Goal: Transaction & Acquisition: Subscribe to service/newsletter

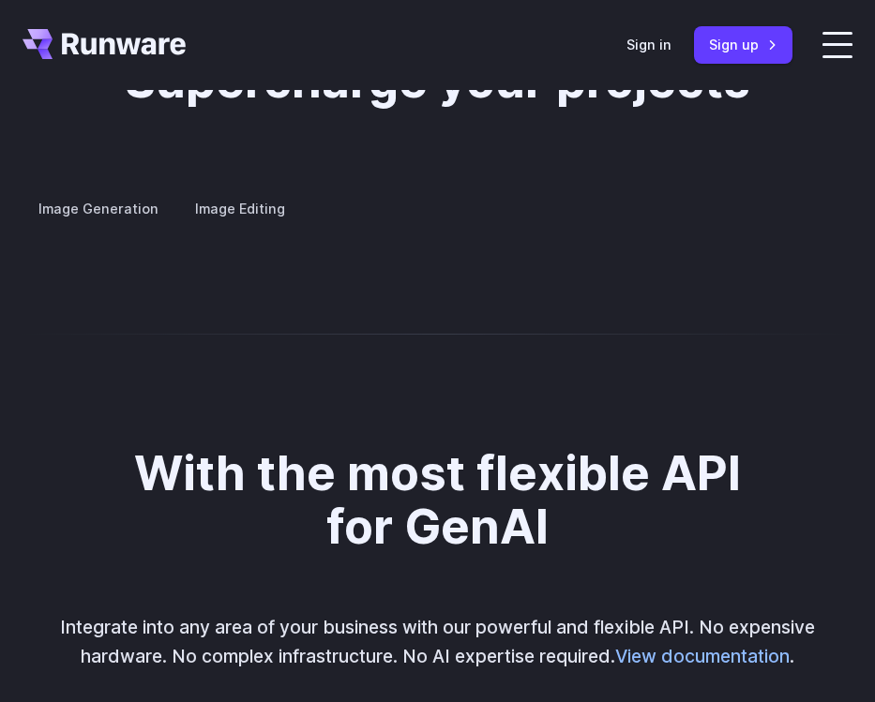
scroll to position [3691, 0]
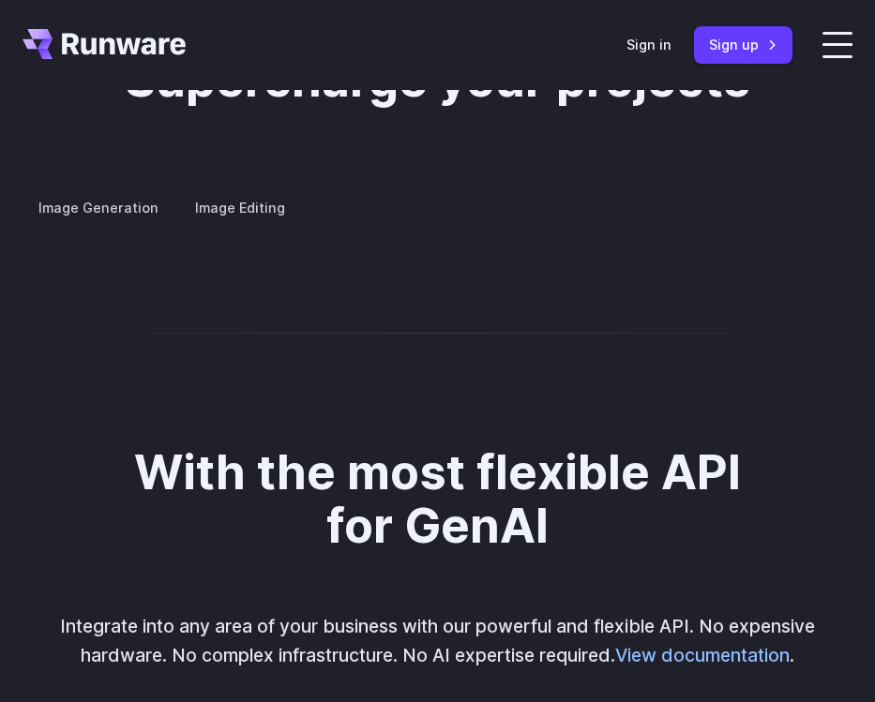
click at [106, 191] on label "Image Generation" at bounding box center [99, 207] width 152 height 33
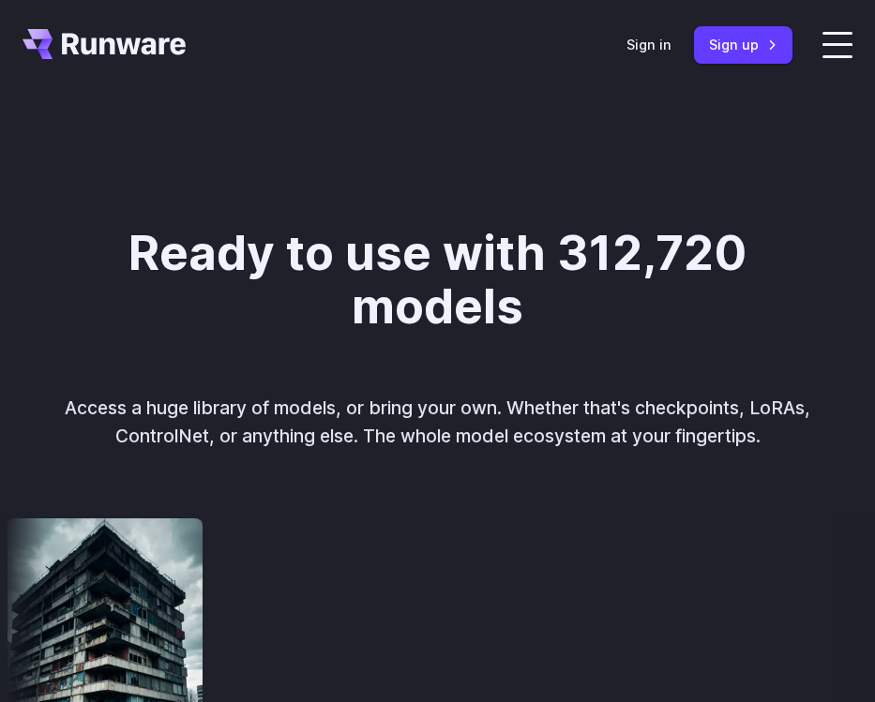
scroll to position [1666, 0]
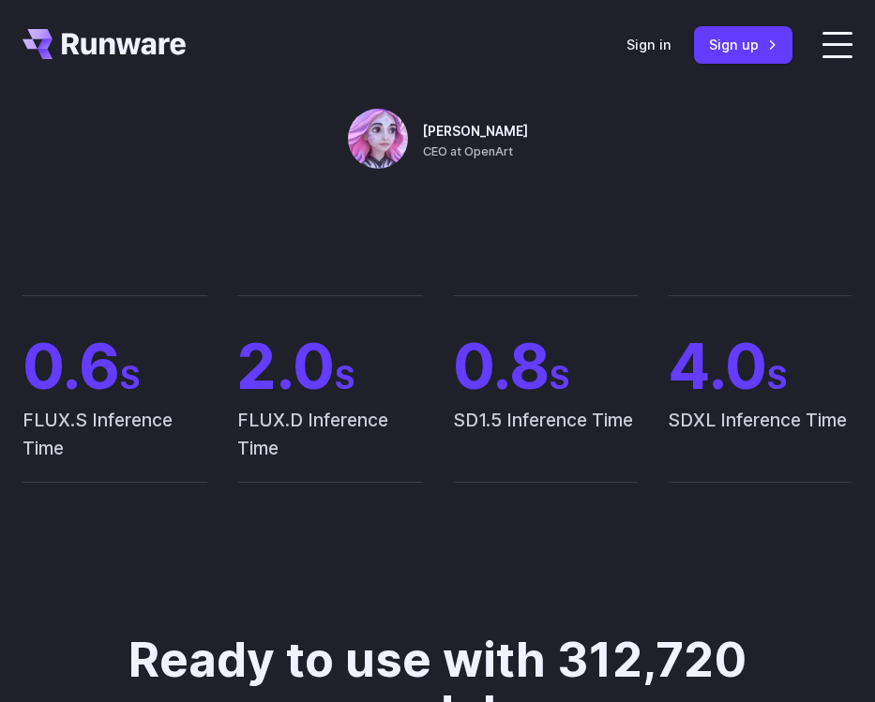
click at [656, 68] on header "Features Tasks Image generation Video generation Sonic Inference Engine™ Models…" at bounding box center [437, 45] width 875 height 90
click at [656, 53] on link "Sign in" at bounding box center [648, 45] width 45 height 22
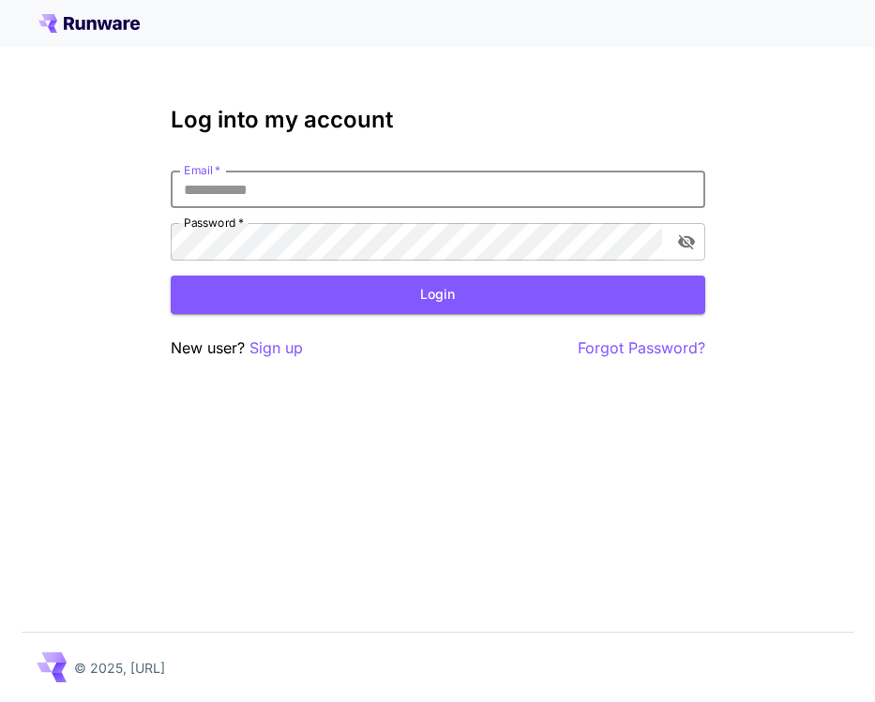
click at [263, 192] on input "Email   *" at bounding box center [438, 190] width 535 height 38
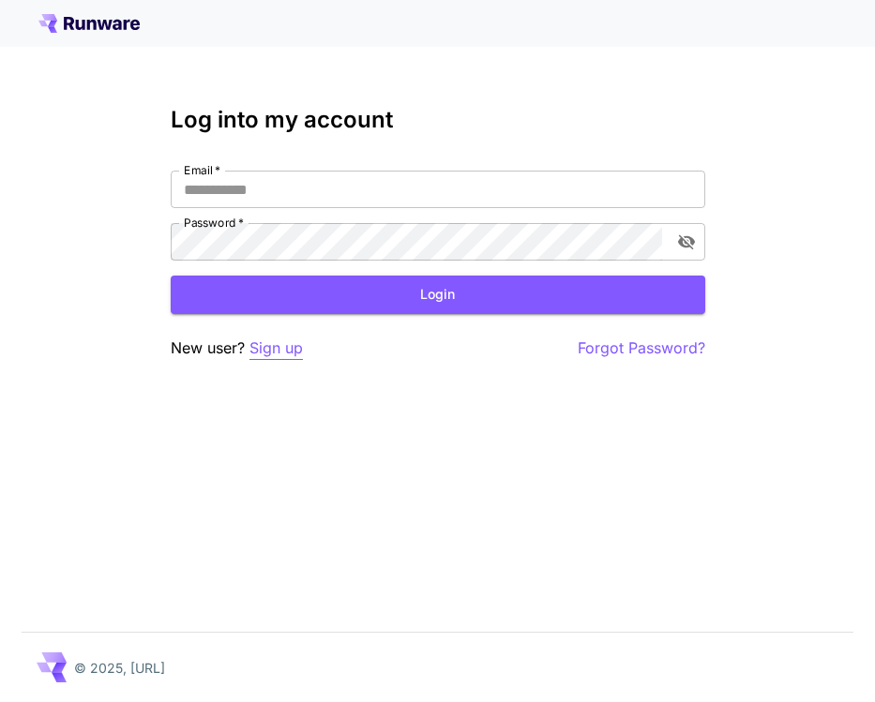
click at [279, 355] on p "Sign up" at bounding box center [275, 348] width 53 height 23
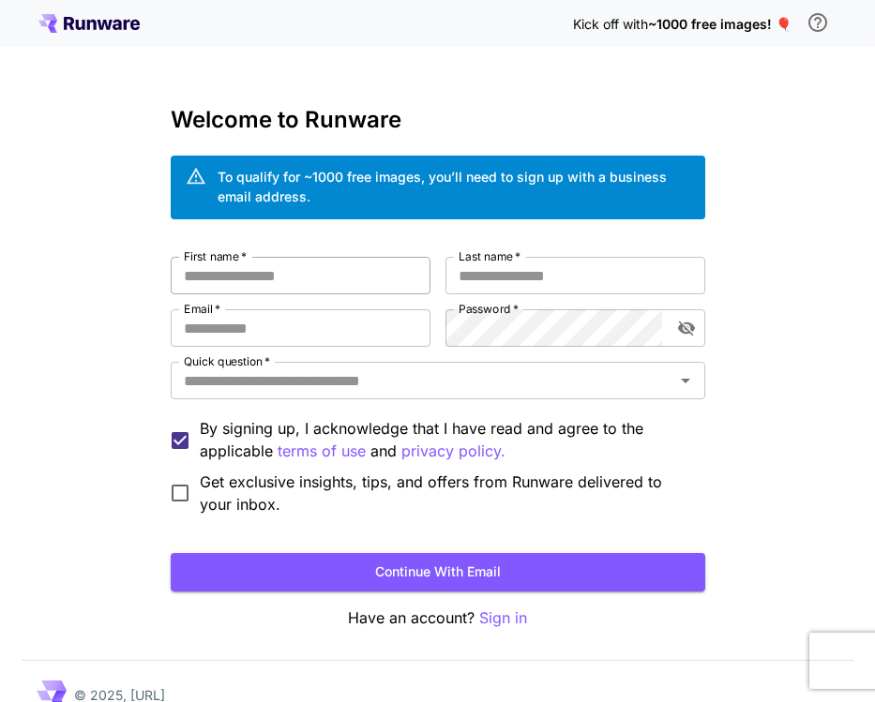
click at [341, 280] on input "First name   *" at bounding box center [301, 276] width 260 height 38
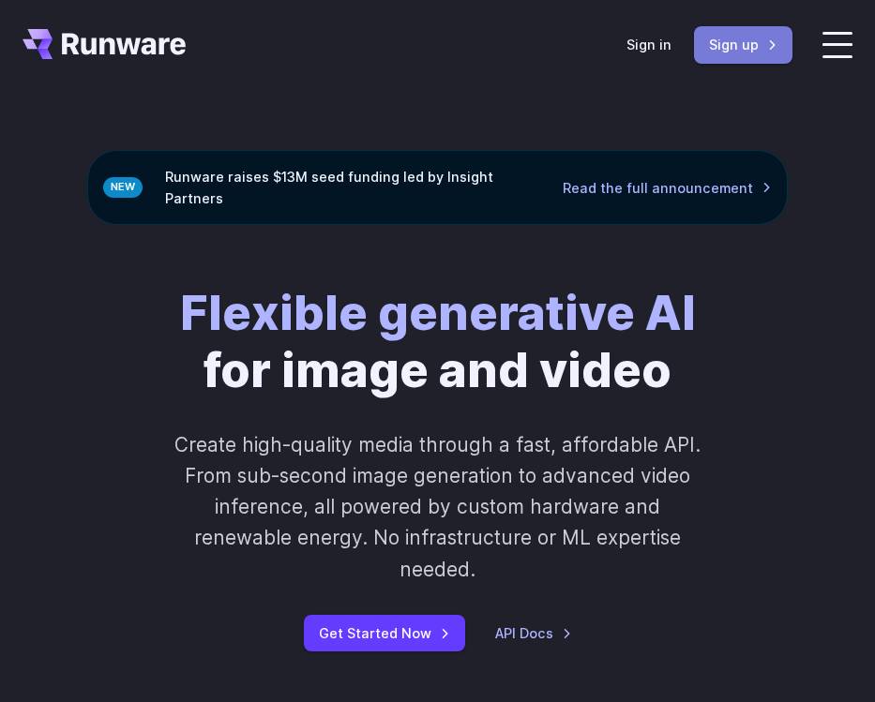
click at [754, 53] on link "Sign up" at bounding box center [743, 44] width 98 height 37
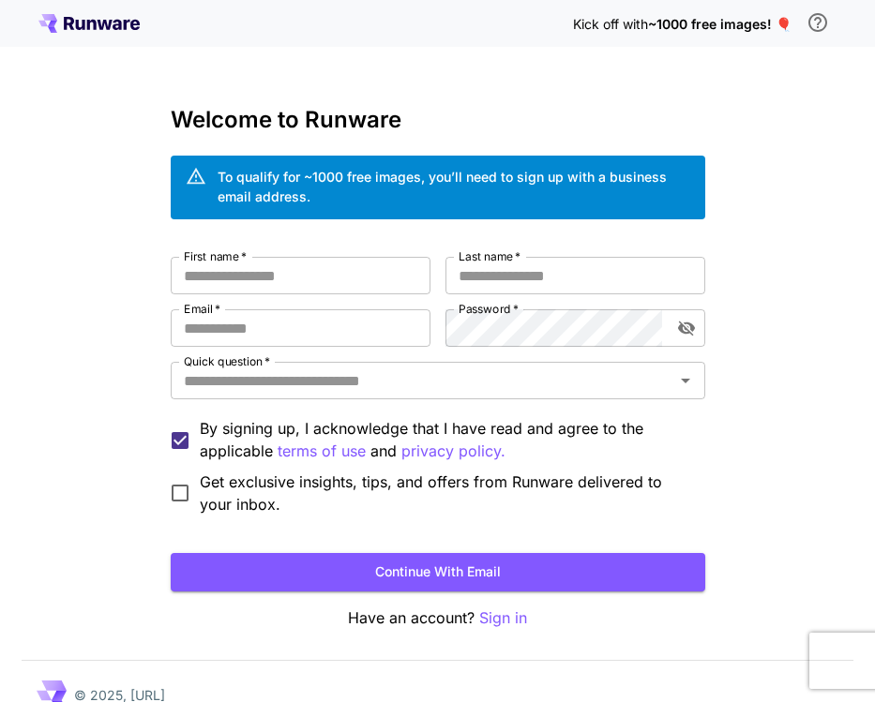
scroll to position [27, 0]
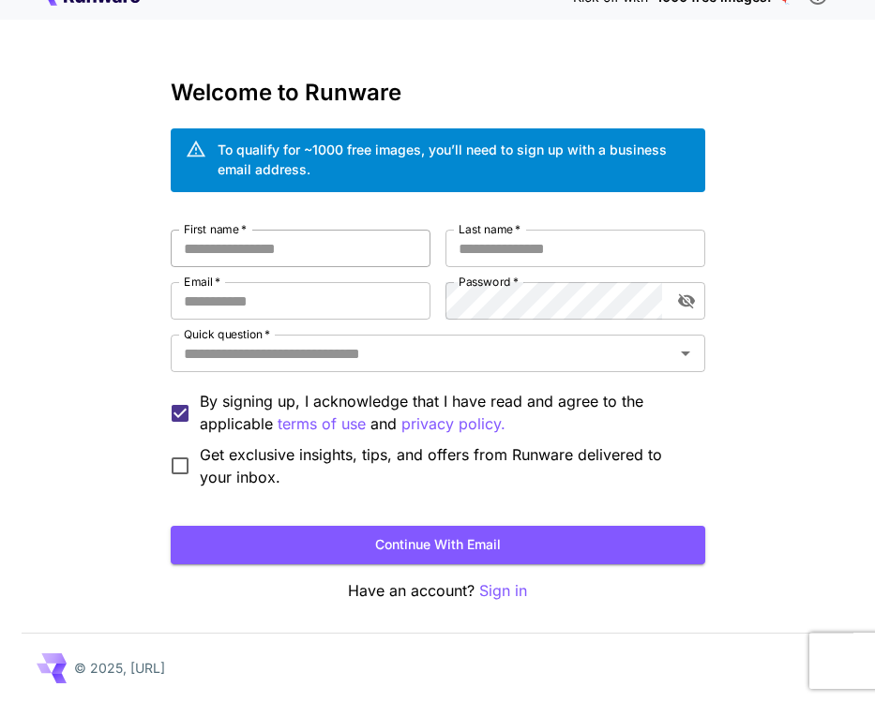
click at [315, 250] on input "First name   *" at bounding box center [301, 249] width 260 height 38
type input "*******"
click at [584, 247] on input "Last name   *" at bounding box center [575, 249] width 260 height 38
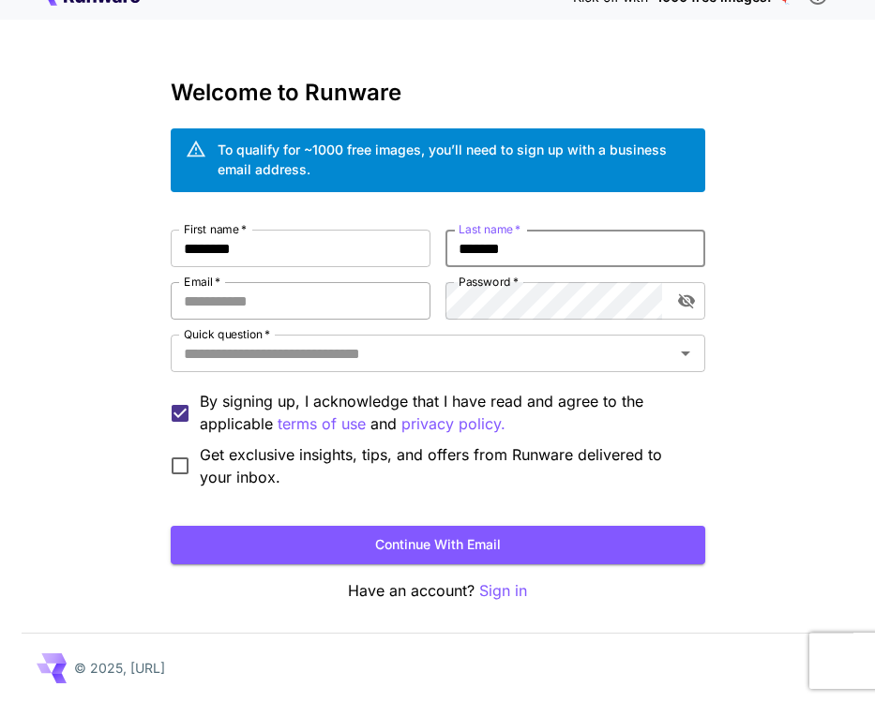
type input "******"
click at [354, 296] on input "Email   *" at bounding box center [301, 301] width 260 height 38
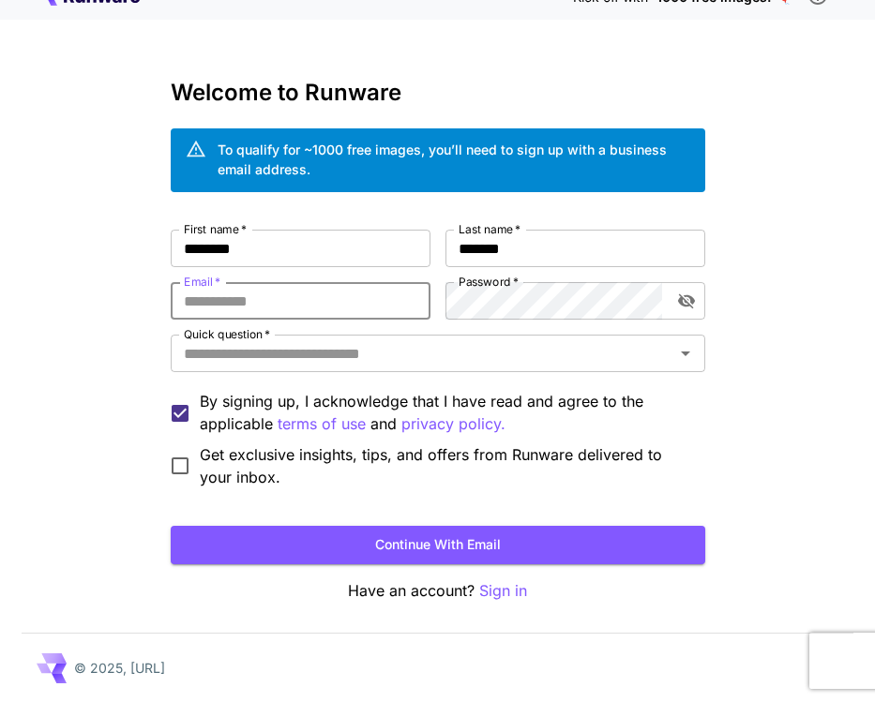
type input "**********"
click at [516, 322] on div "**********" at bounding box center [438, 359] width 535 height 259
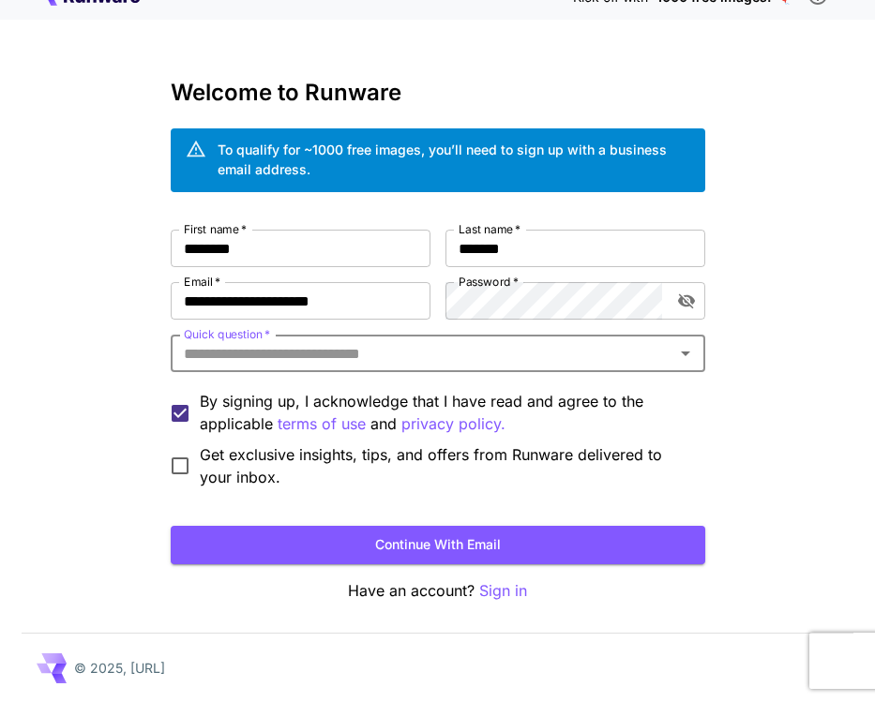
click at [370, 348] on input "Quick question   *" at bounding box center [422, 353] width 492 height 26
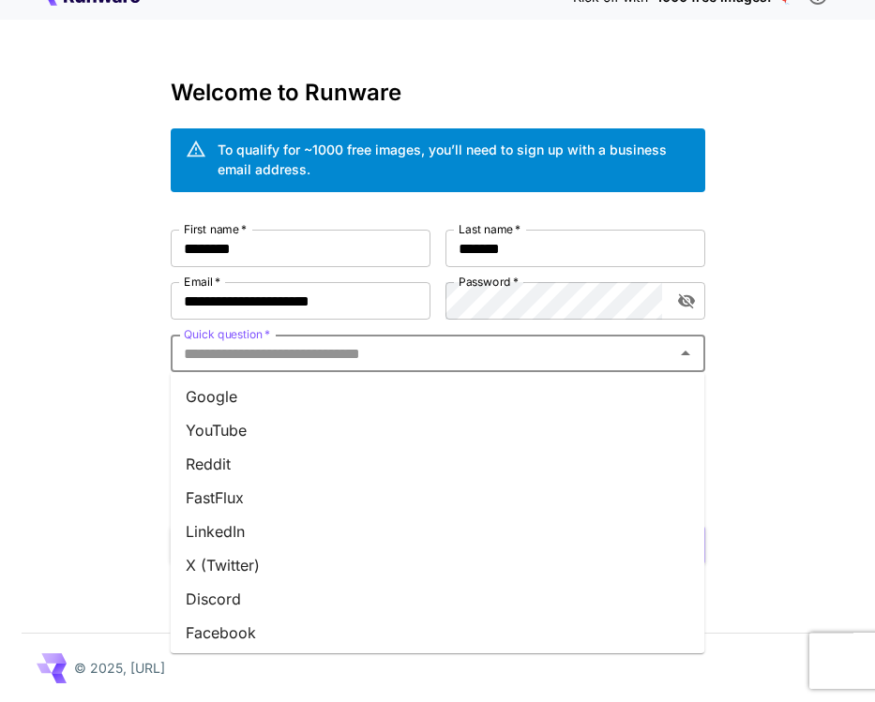
click at [280, 412] on li "Google" at bounding box center [438, 397] width 535 height 34
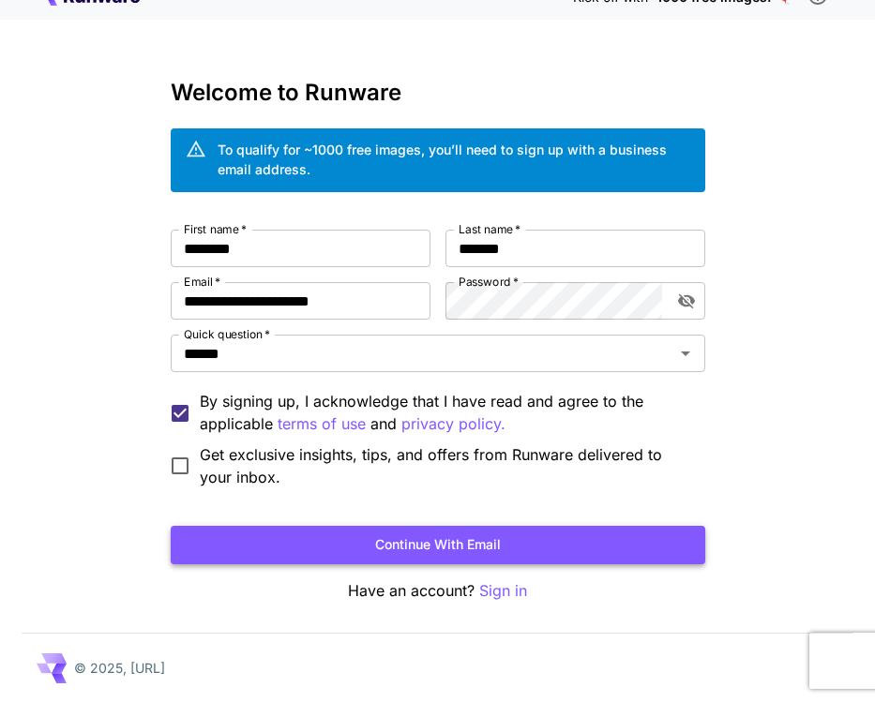
click at [333, 551] on button "Continue with email" at bounding box center [438, 545] width 535 height 38
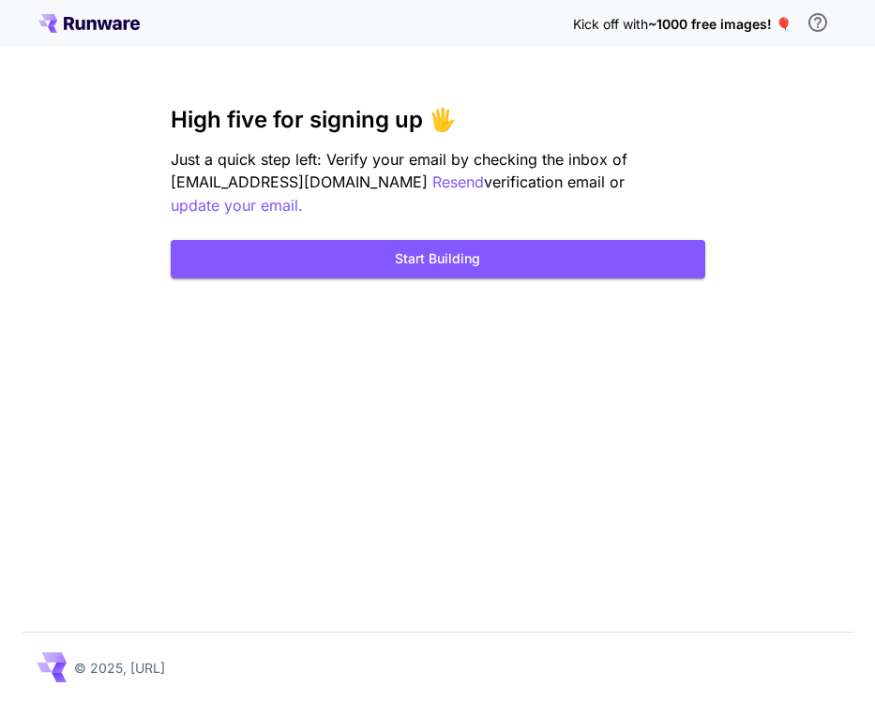
click at [570, 309] on div "Kick off with ~1000 free images! 🎈 High five for signing up 🖐️ Just a quick ste…" at bounding box center [437, 351] width 875 height 702
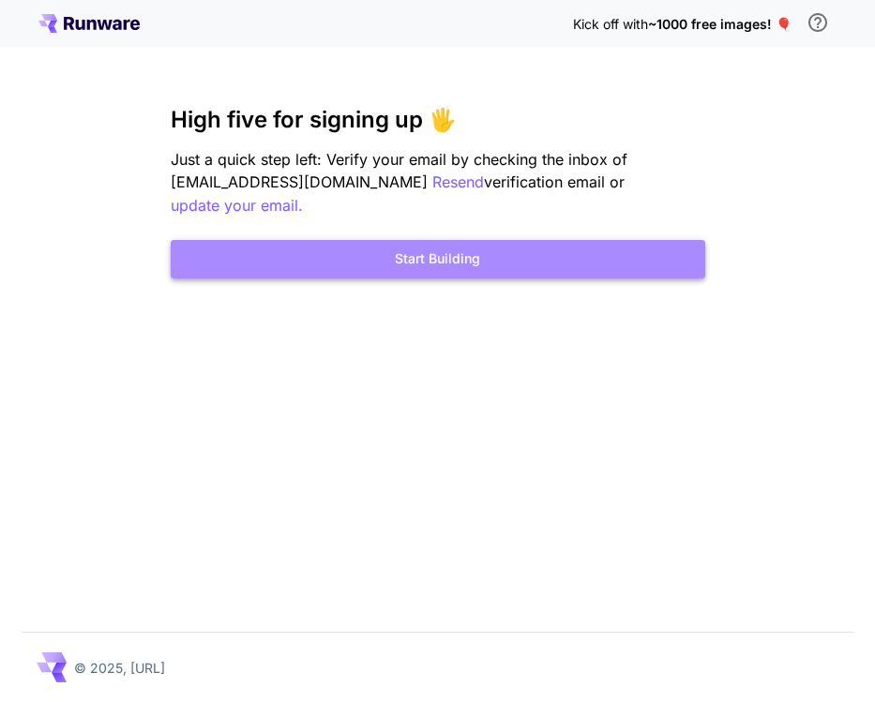
click at [548, 240] on button "Start Building" at bounding box center [438, 259] width 535 height 38
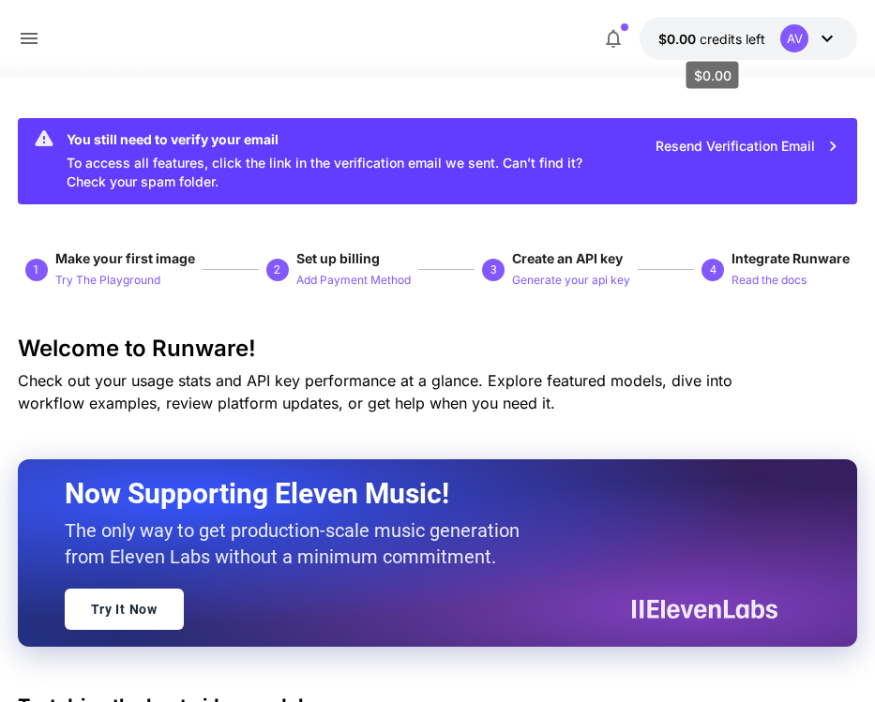
click at [717, 38] on span "credits left" at bounding box center [733, 39] width 66 height 16
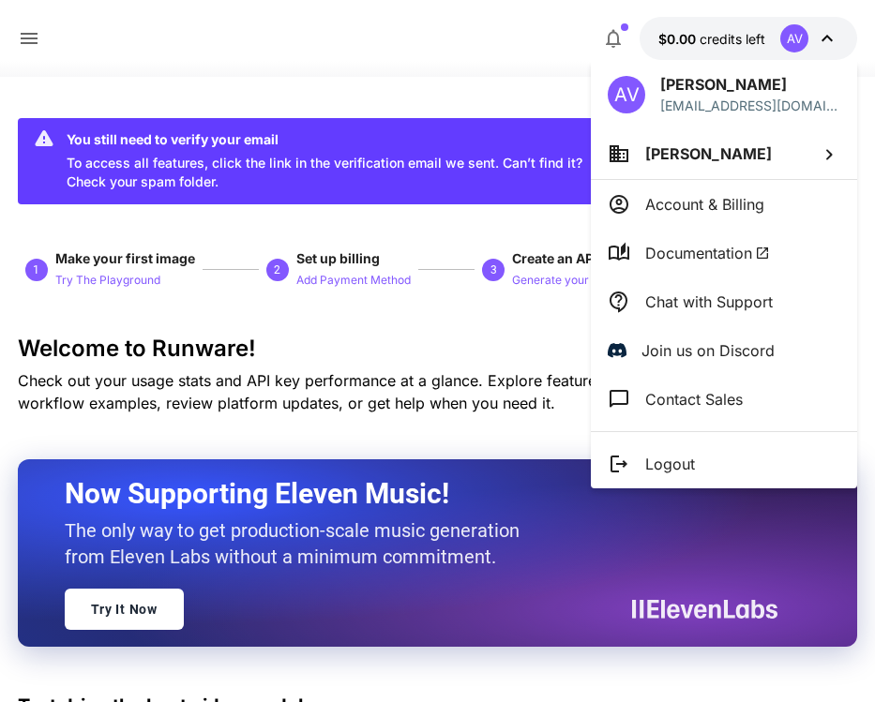
click at [708, 215] on p "Account & Billing" at bounding box center [704, 204] width 119 height 23
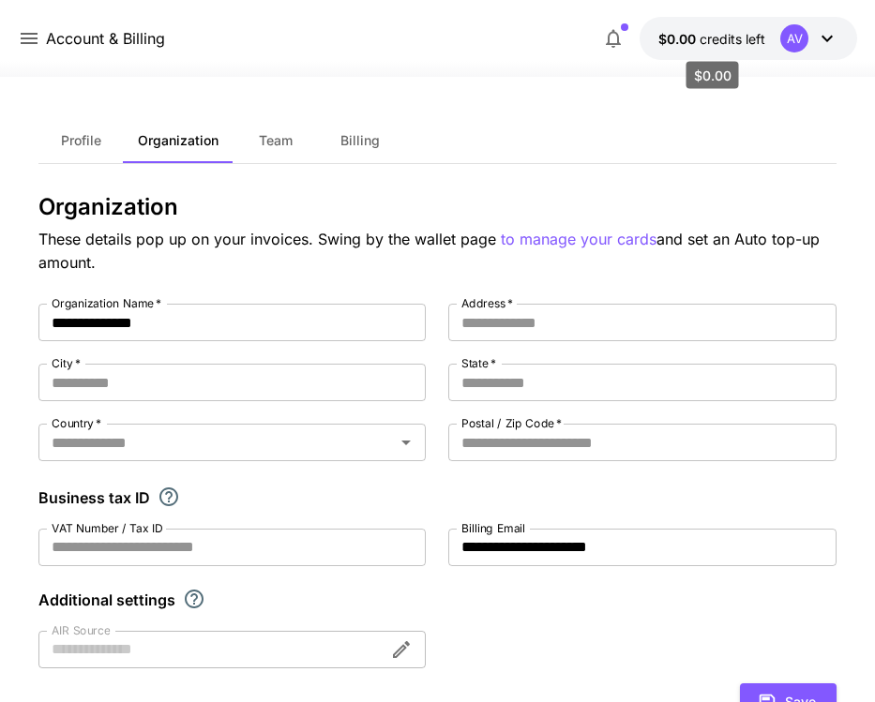
click at [662, 42] on span "$0.00" at bounding box center [678, 39] width 41 height 16
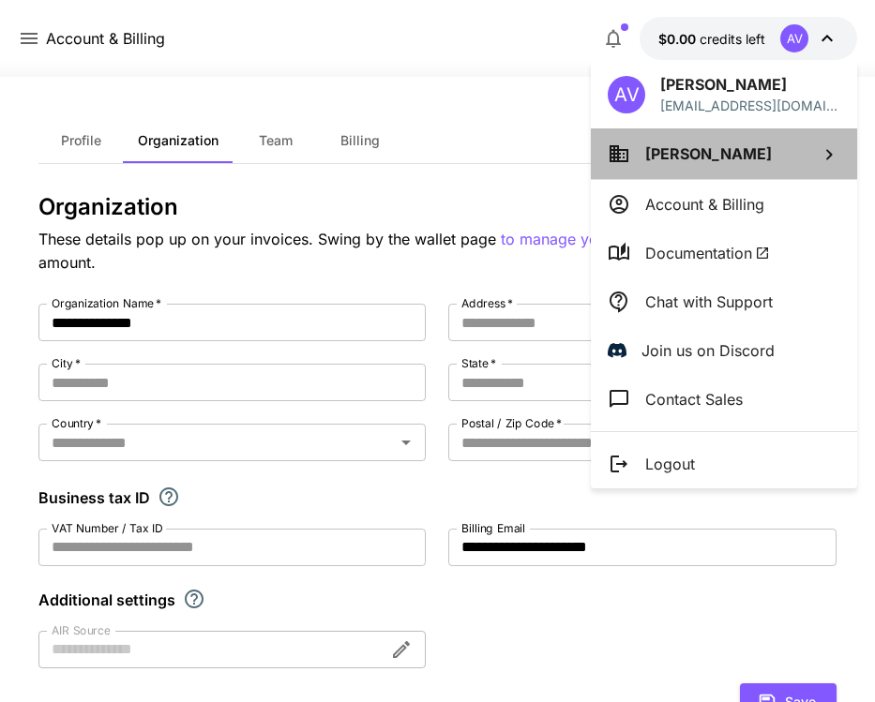
click at [758, 152] on span "Abraham Vargas" at bounding box center [708, 153] width 127 height 19
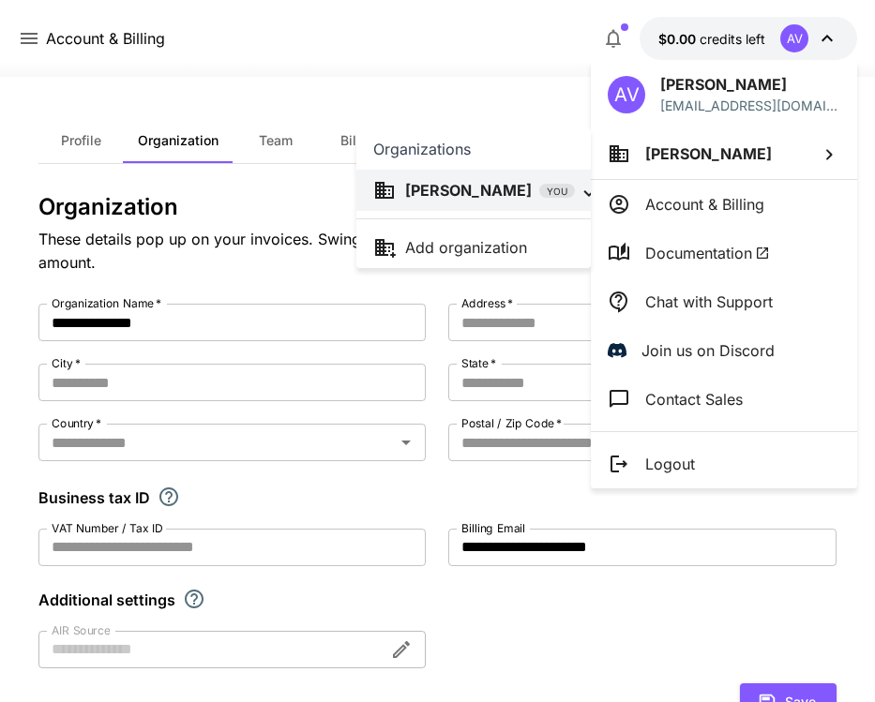
click at [536, 76] on div at bounding box center [437, 351] width 875 height 702
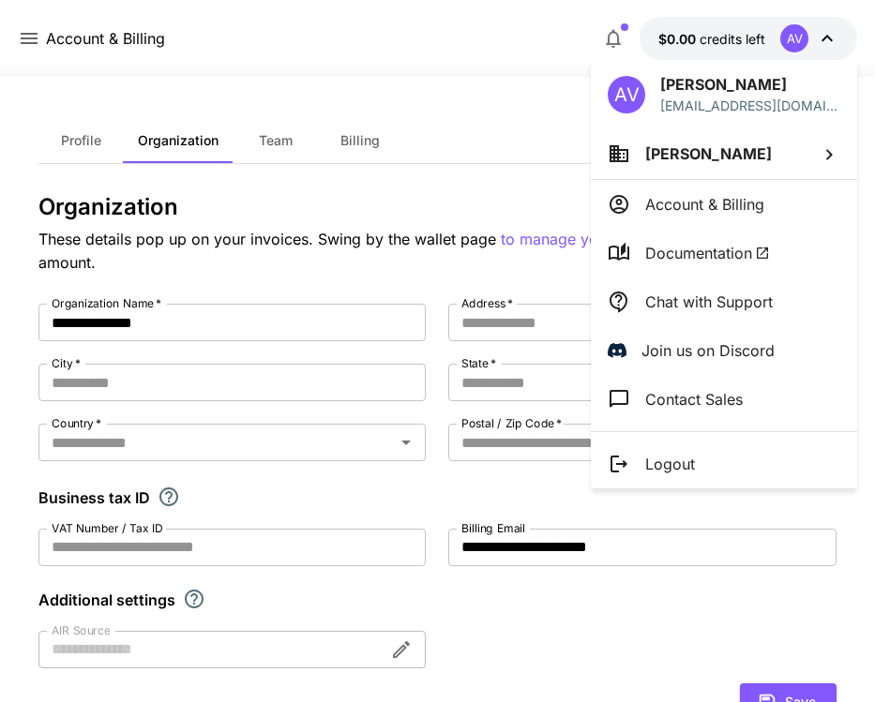
click at [752, 94] on p "Abraham Vargas" at bounding box center [750, 84] width 180 height 23
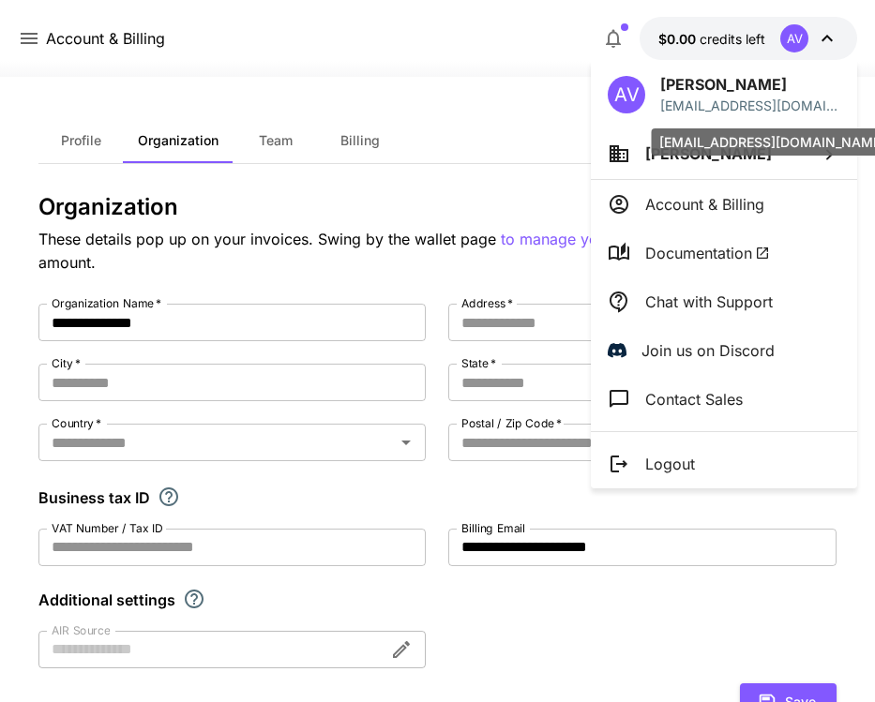
click at [735, 144] on div "amvargas21@outlook.com" at bounding box center [772, 141] width 241 height 27
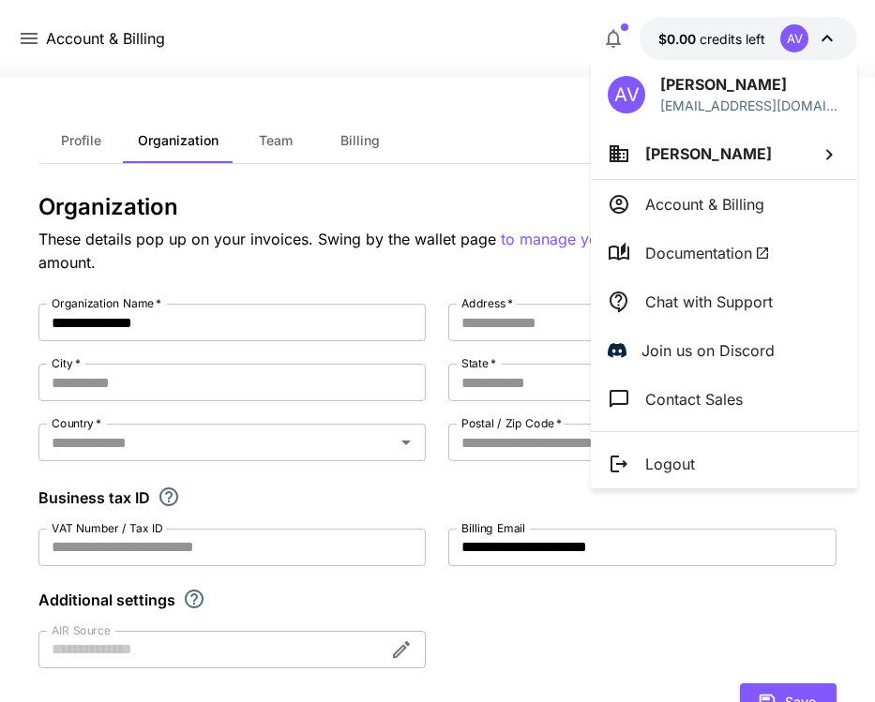
click at [795, 147] on li "Abraham Vargas" at bounding box center [724, 153] width 266 height 51
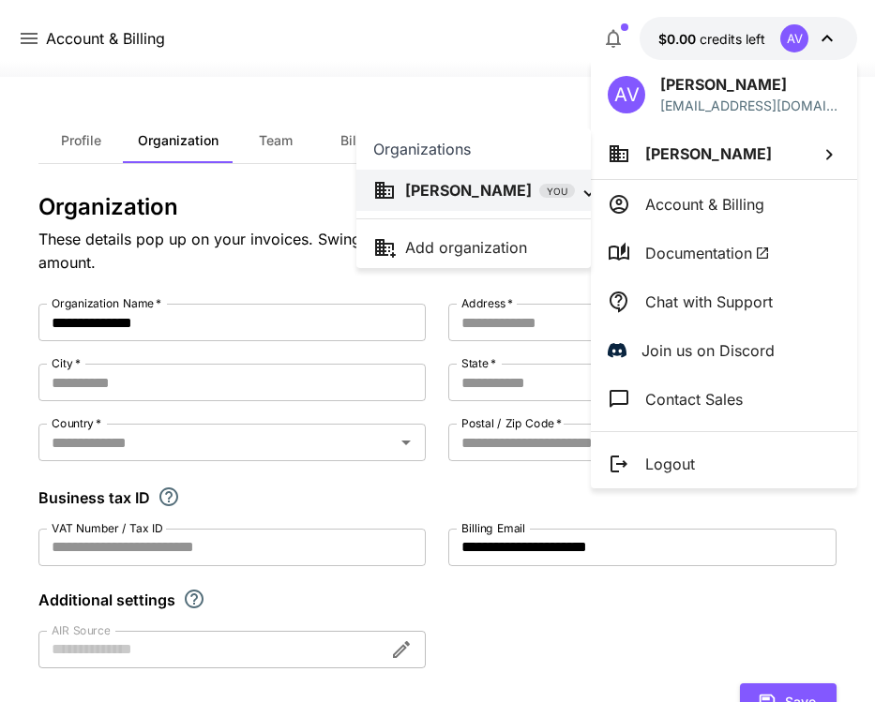
click at [415, 143] on p "Organizations" at bounding box center [422, 149] width 98 height 23
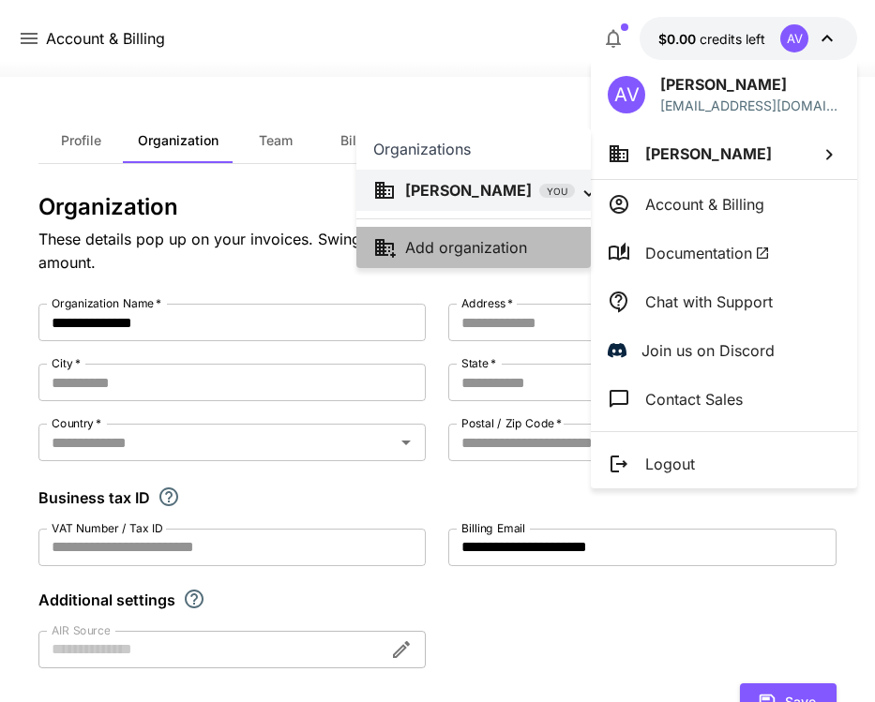
click at [422, 253] on p "Add organization" at bounding box center [466, 247] width 122 height 23
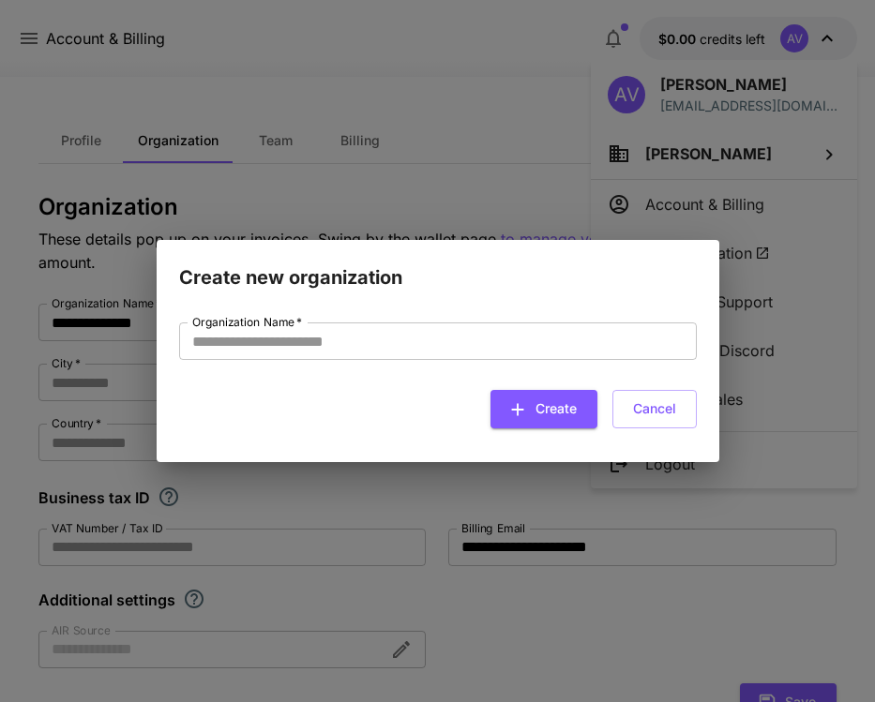
click at [436, 151] on div "Create new organization Organization Name   * Organization Name   * Create Canc…" at bounding box center [437, 351] width 875 height 702
click at [660, 417] on button "Cancel" at bounding box center [654, 409] width 84 height 38
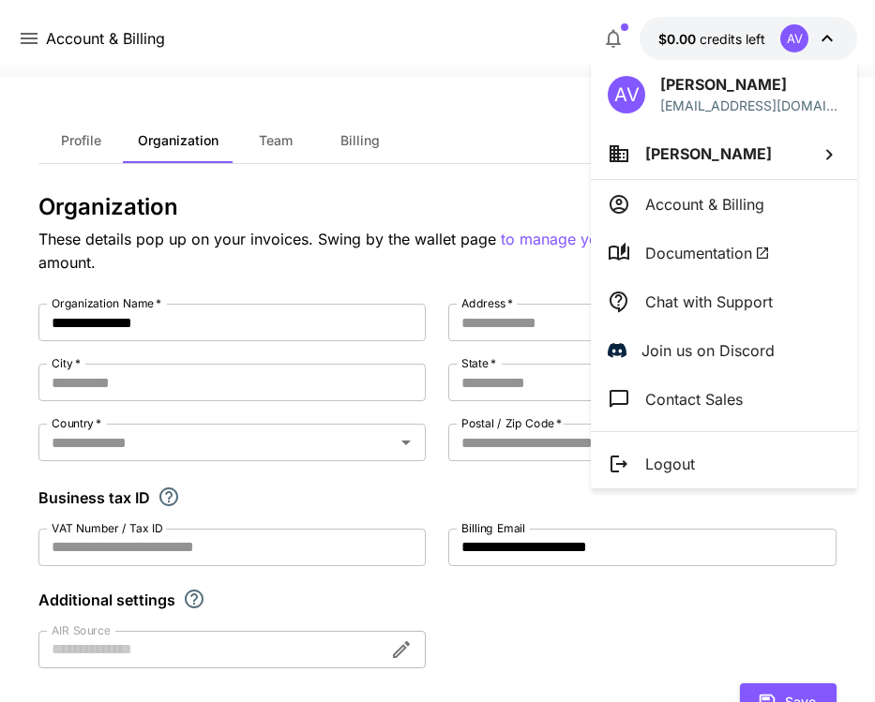
click at [553, 147] on div at bounding box center [437, 351] width 875 height 702
